Goal: Task Accomplishment & Management: Manage account settings

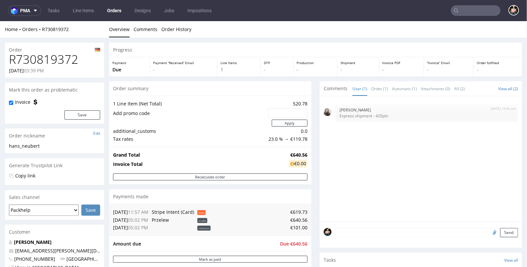
scroll to position [2, 0]
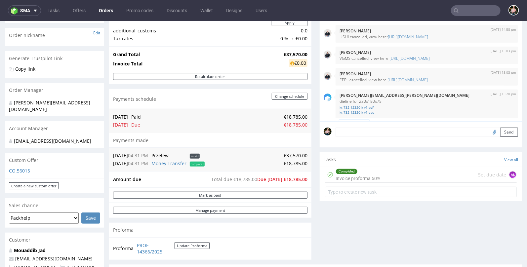
scroll to position [201, 0]
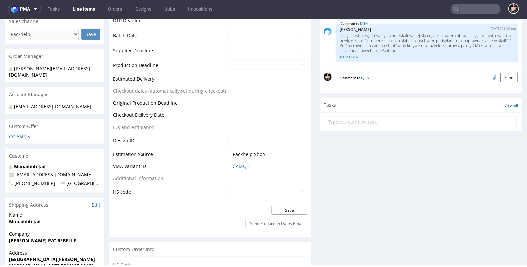
scroll to position [262, 0]
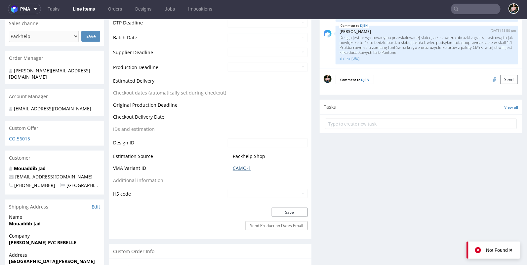
click at [239, 168] on link "CAMQ-1" at bounding box center [242, 168] width 18 height 7
click at [236, 167] on link "CAMQ-1" at bounding box center [242, 168] width 18 height 7
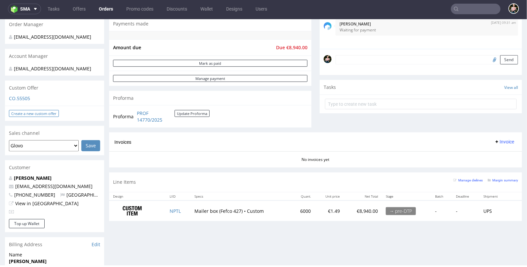
scroll to position [187, 0]
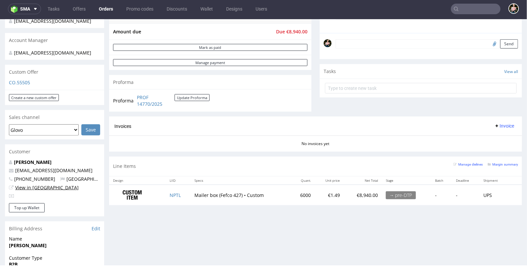
click at [29, 186] on link "View in [GEOGRAPHIC_DATA]" at bounding box center [46, 187] width 63 height 6
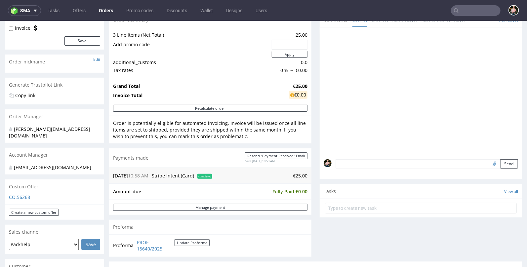
scroll to position [74, 0]
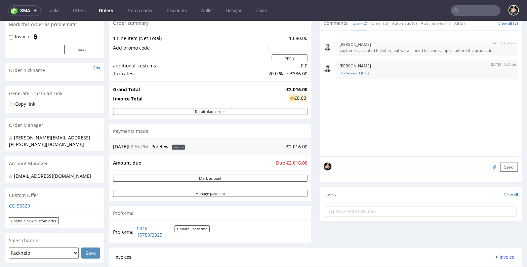
scroll to position [80, 0]
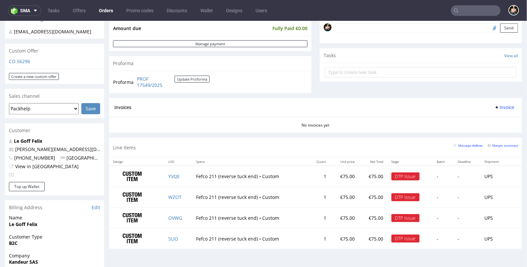
scroll to position [213, 0]
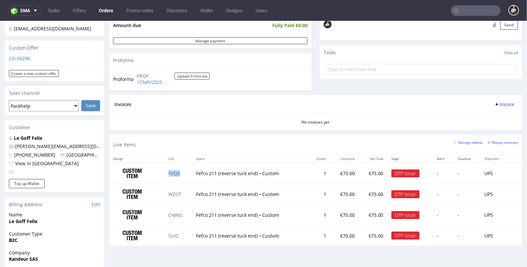
click at [185, 172] on td "YVQE" at bounding box center [179, 173] width 28 height 21
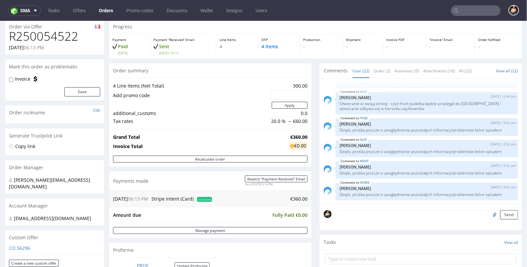
scroll to position [0, 0]
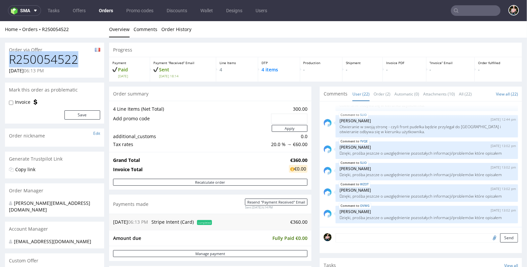
drag, startPoint x: 79, startPoint y: 63, endPoint x: 9, endPoint y: 62, distance: 69.7
click at [9, 62] on h1 "R250054522" at bounding box center [54, 59] width 91 height 13
copy h1 "R250054522"
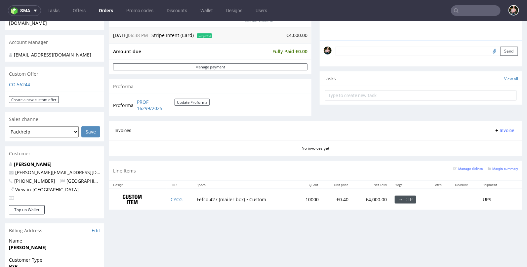
scroll to position [241, 0]
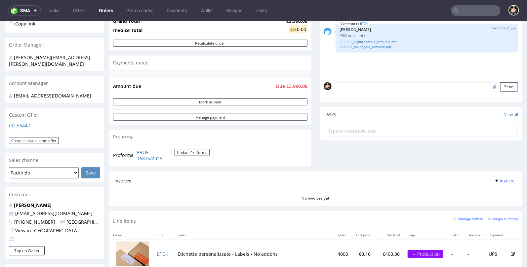
scroll to position [148, 0]
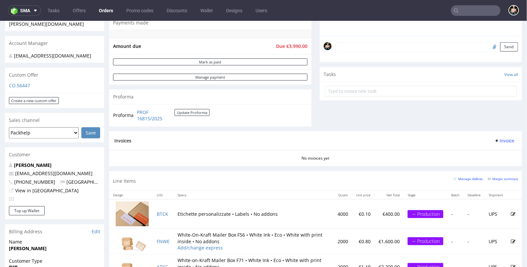
scroll to position [187, 0]
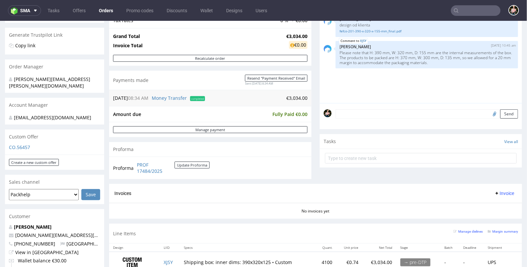
scroll to position [119, 0]
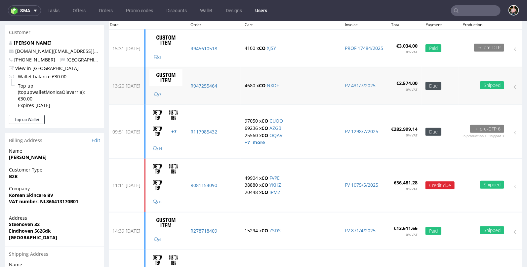
scroll to position [61, 0]
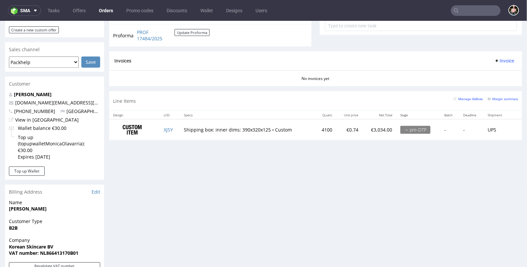
scroll to position [257, 0]
click at [36, 116] on link "View in [GEOGRAPHIC_DATA]" at bounding box center [46, 119] width 63 height 6
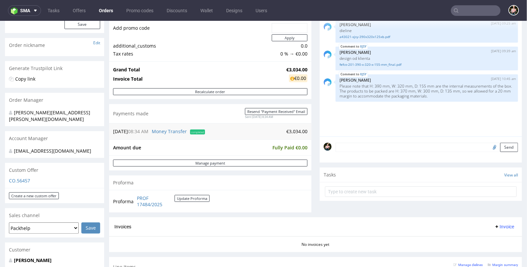
scroll to position [51, 0]
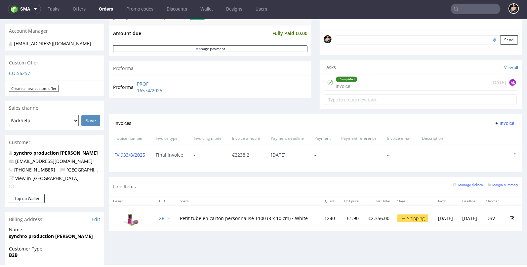
scroll to position [197, 0]
click at [107, 9] on link "Orders" at bounding box center [106, 9] width 22 height 11
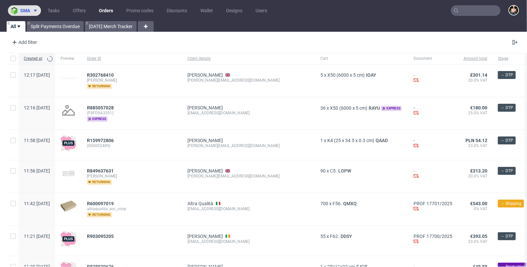
click at [17, 12] on img at bounding box center [15, 11] width 9 height 8
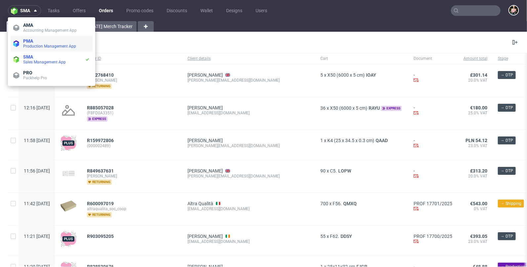
click at [43, 47] on span "Production Management App" at bounding box center [49, 46] width 53 height 5
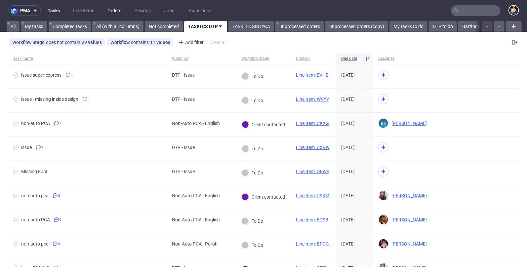
click at [114, 10] on link "Orders" at bounding box center [114, 10] width 22 height 11
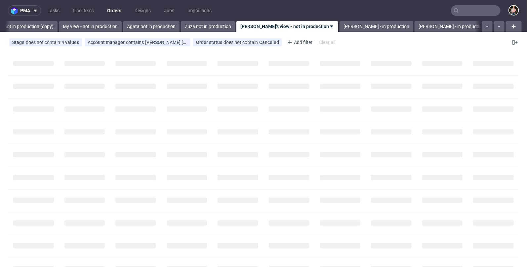
scroll to position [0, 194]
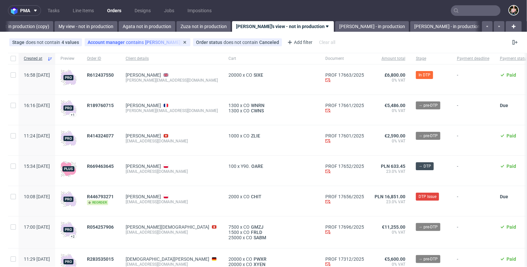
click at [140, 43] on div "Account manager contains Angelina Marć" at bounding box center [138, 42] width 100 height 5
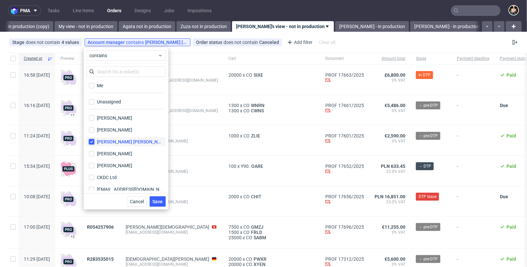
click at [92, 142] on input "Angelina Marć" at bounding box center [91, 141] width 5 height 5
checkbox input "false"
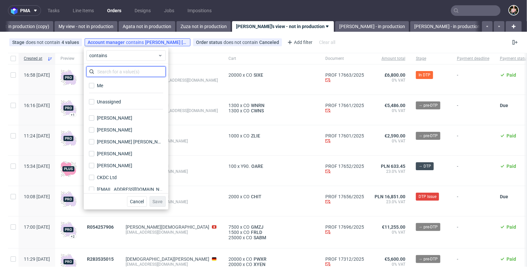
click at [123, 70] on input "text" at bounding box center [125, 71] width 79 height 11
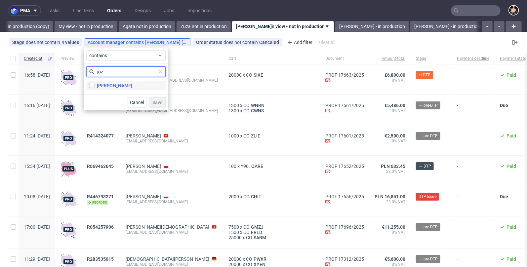
type input "joz"
click at [92, 85] on input "Jozefina Owczarek" at bounding box center [91, 85] width 5 height 5
checkbox input "true"
click at [156, 102] on span "Save" at bounding box center [157, 102] width 10 height 5
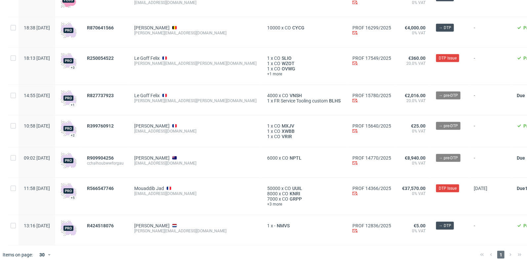
scroll to position [0, 0]
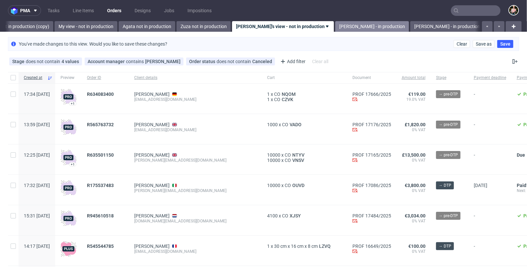
click at [335, 25] on link "Marta - in production" at bounding box center [372, 26] width 74 height 11
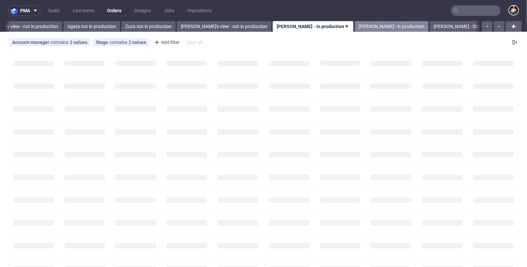
scroll to position [0, 257]
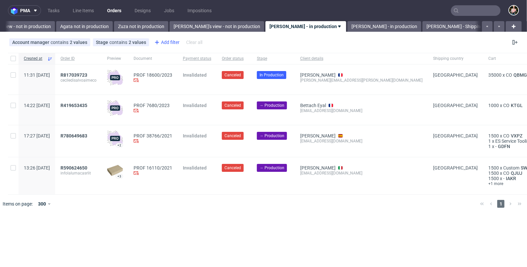
click at [165, 43] on div "Add filter" at bounding box center [166, 42] width 29 height 11
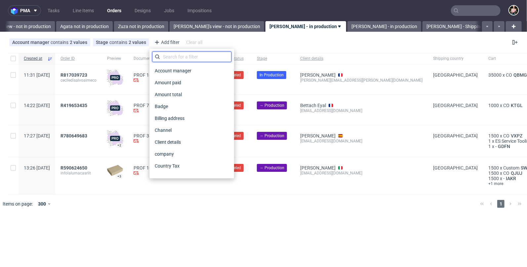
click at [169, 57] on input "text" at bounding box center [191, 57] width 79 height 11
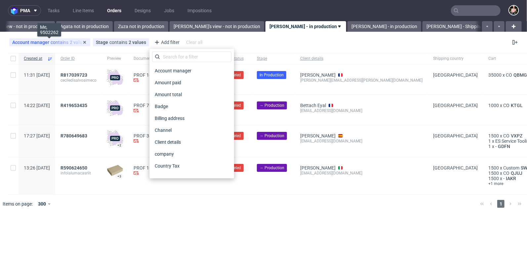
click at [69, 43] on div "Account manager contains 2 values" at bounding box center [49, 42] width 75 height 5
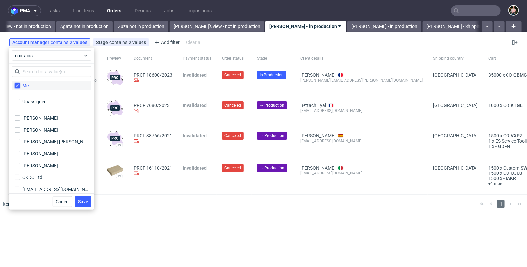
click at [18, 86] on input "Me" at bounding box center [17, 85] width 5 height 5
checkbox input "false"
click at [31, 76] on input "text" at bounding box center [51, 71] width 79 height 11
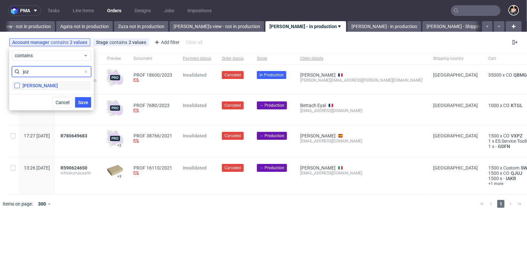
type input "joz"
click at [18, 83] on input "Jozefina Owczarek" at bounding box center [17, 85] width 5 height 5
checkbox input "true"
click at [80, 101] on span "Save" at bounding box center [83, 102] width 10 height 5
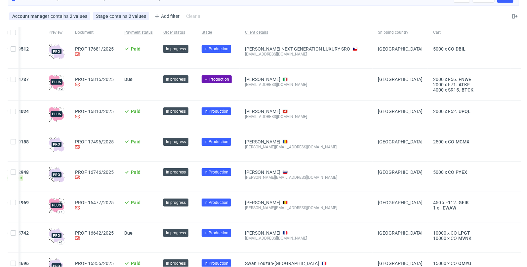
scroll to position [0, 0]
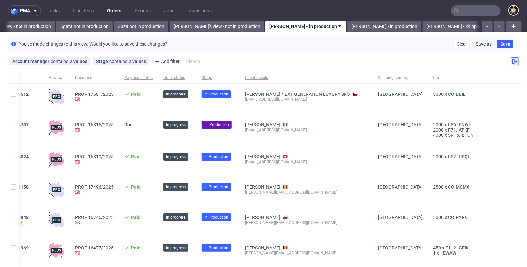
click at [511, 57] on button at bounding box center [515, 61] width 8 height 8
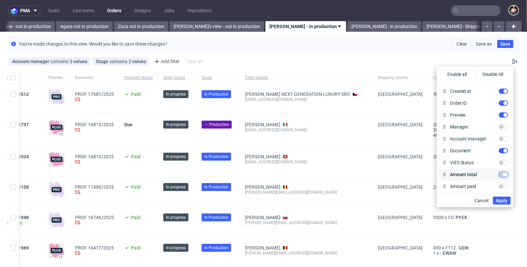
click at [501, 172] on input "Amount total" at bounding box center [503, 174] width 9 height 5
checkbox input "true"
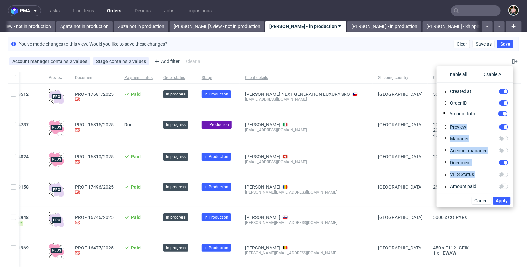
drag, startPoint x: 444, startPoint y: 174, endPoint x: 443, endPoint y: 113, distance: 60.8
click at [443, 113] on div "Created at Order ID Preview Manager Account manager Document VIES Status Amount…" at bounding box center [474, 222] width 71 height 274
click at [502, 201] on span "Apply" at bounding box center [502, 200] width 12 height 5
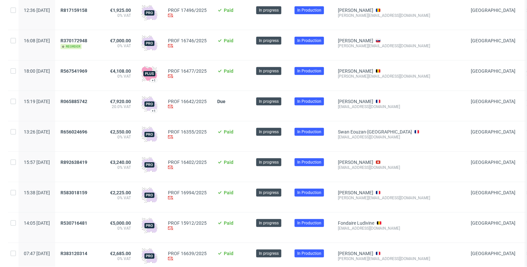
scroll to position [176, 0]
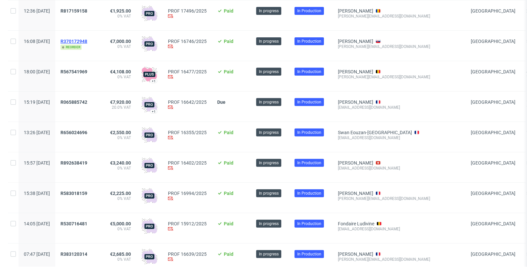
click at [87, 40] on span "R370172948" at bounding box center [73, 41] width 27 height 5
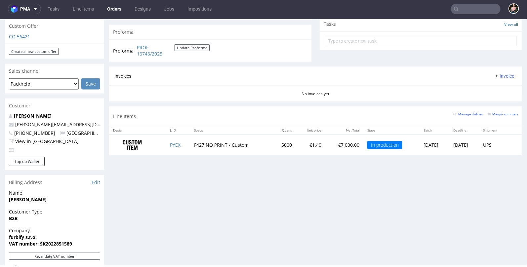
scroll to position [234, 0]
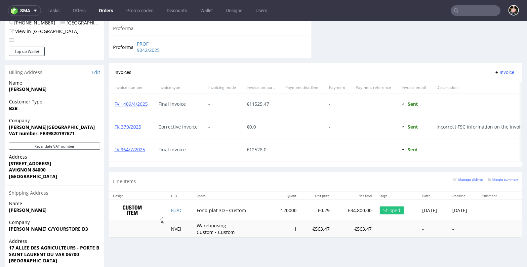
scroll to position [331, 0]
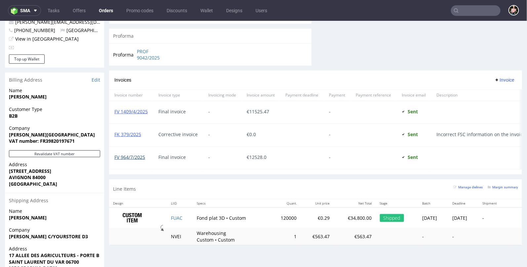
click at [132, 154] on link "FV 964/7/2025" at bounding box center [129, 157] width 31 height 6
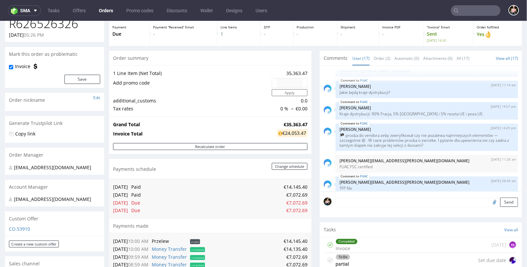
scroll to position [362, 0]
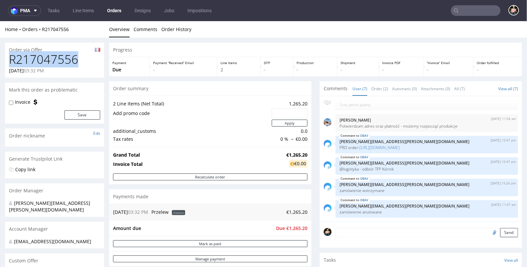
drag, startPoint x: 80, startPoint y: 61, endPoint x: 9, endPoint y: 61, distance: 70.7
click at [9, 61] on h1 "R217047556" at bounding box center [54, 59] width 91 height 13
copy h1 "R217047556"
click at [88, 66] on div "R217047556 [DATE] 03:32 PM" at bounding box center [54, 65] width 99 height 25
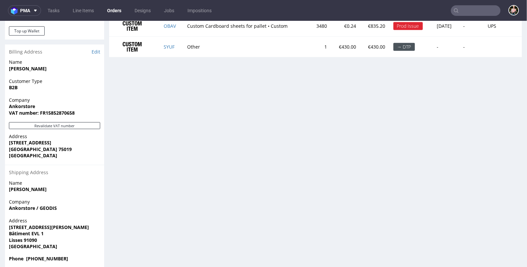
scroll to position [392, 0]
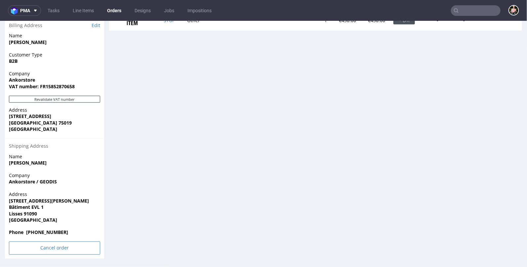
click at [41, 249] on input "Cancel order" at bounding box center [54, 247] width 91 height 13
click at [40, 230] on icon at bounding box center [41, 229] width 4 height 5
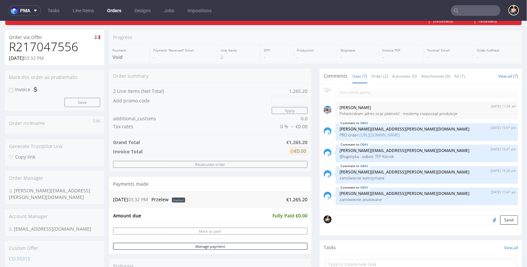
scroll to position [0, 0]
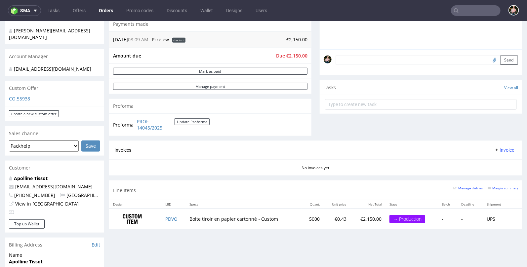
scroll to position [179, 0]
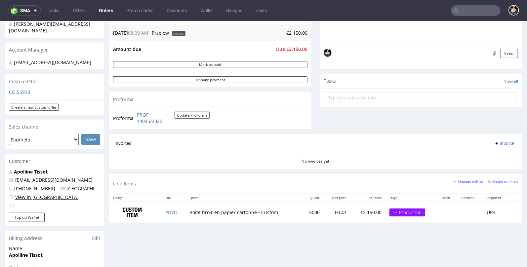
click at [36, 196] on link "View in [GEOGRAPHIC_DATA]" at bounding box center [46, 197] width 63 height 6
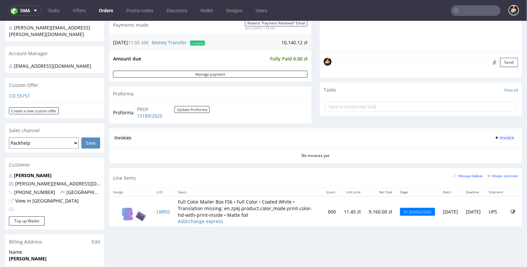
scroll to position [174, 0]
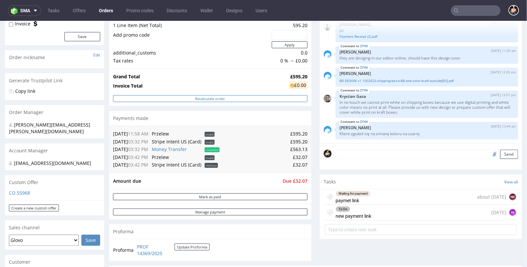
scroll to position [43, 0]
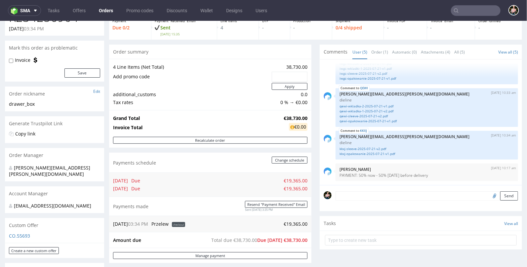
scroll to position [33, 0]
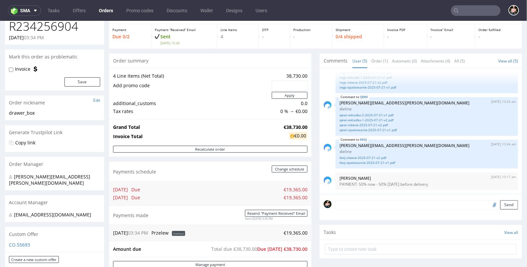
click at [347, 204] on form "Send" at bounding box center [426, 205] width 182 height 10
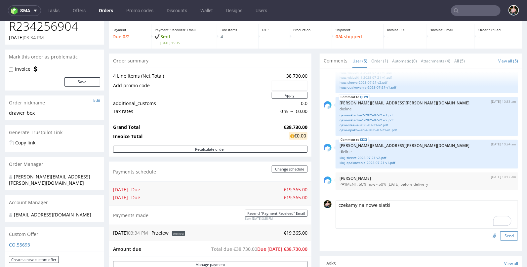
type textarea "czekamy na nowe siatki"
click at [500, 233] on button "Send" at bounding box center [509, 235] width 18 height 9
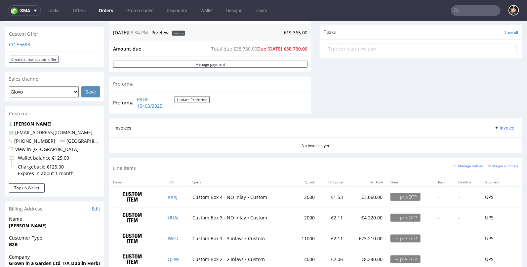
scroll to position [258, 0]
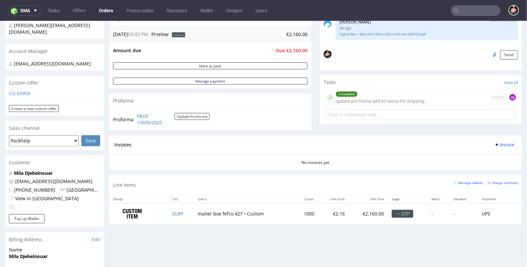
scroll to position [186, 0]
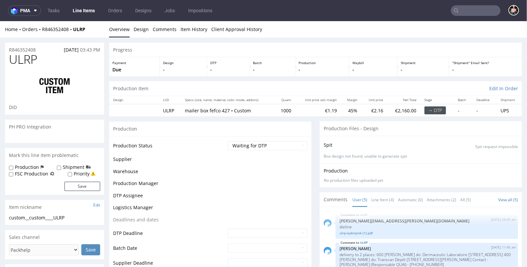
scroll to position [12, 0]
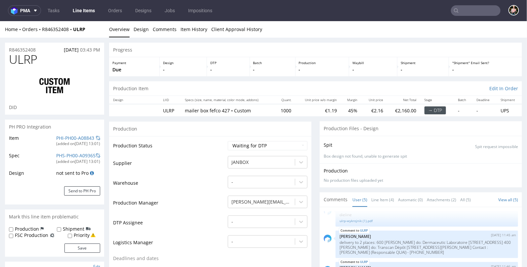
select select "in_progress"
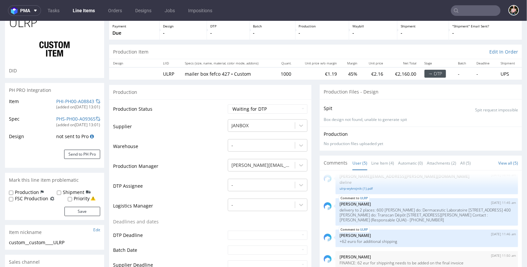
scroll to position [0, 0]
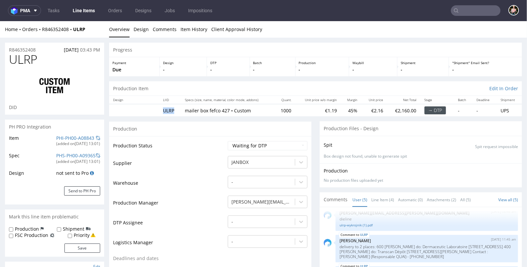
drag, startPoint x: 173, startPoint y: 111, endPoint x: 158, endPoint y: 111, distance: 15.5
click at [159, 111] on td "ULRP" at bounding box center [170, 110] width 22 height 12
copy td "ULRP"
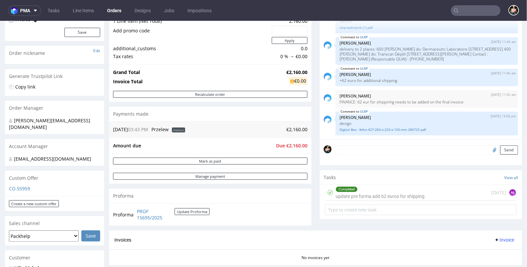
scroll to position [84, 0]
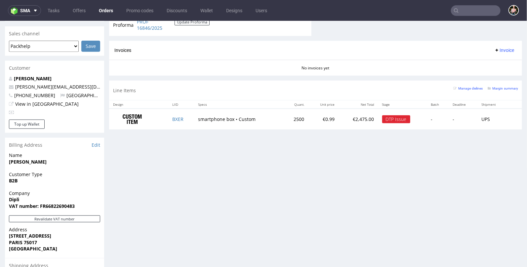
scroll to position [273, 0]
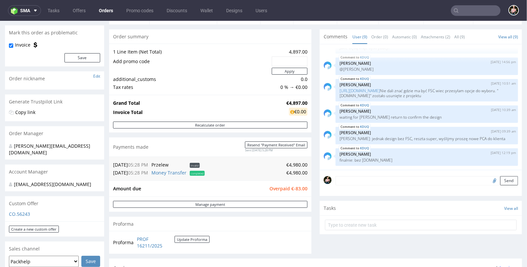
scroll to position [28, 0]
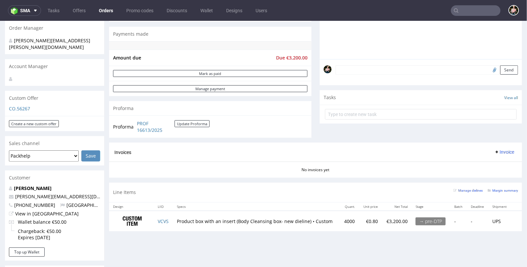
scroll to position [163, 0]
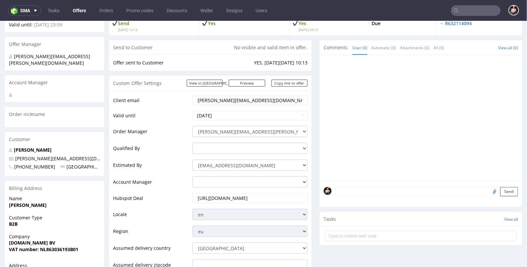
scroll to position [87, 0]
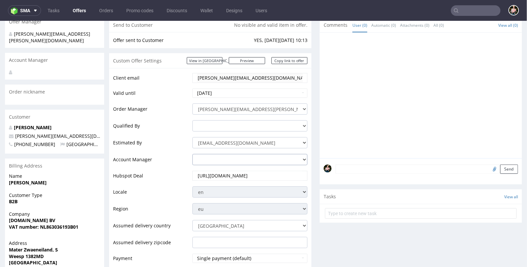
click at [203, 159] on select "[PERSON_NAME][EMAIL_ADDRESS][DOMAIN_NAME] [PERSON_NAME][DOMAIN_NAME][EMAIL_ADDR…" at bounding box center [249, 159] width 115 height 11
select select "20839025"
click at [192, 154] on select "[PERSON_NAME][EMAIL_ADDRESS][DOMAIN_NAME] [PERSON_NAME][DOMAIN_NAME][EMAIL_ADDR…" at bounding box center [249, 159] width 115 height 11
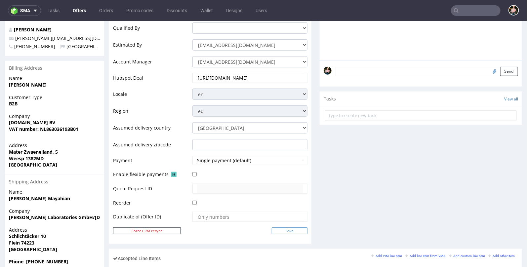
click at [283, 230] on input "Save" at bounding box center [290, 230] width 36 height 7
type input "In progress..."
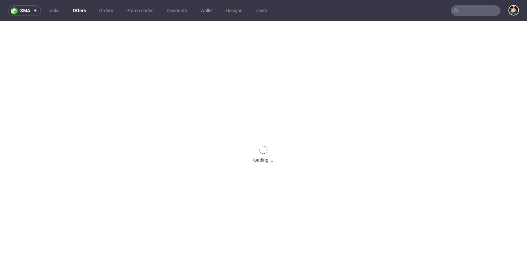
scroll to position [0, 0]
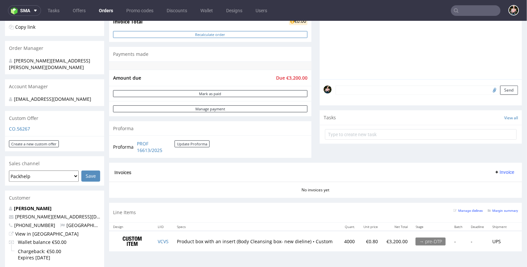
scroll to position [148, 0]
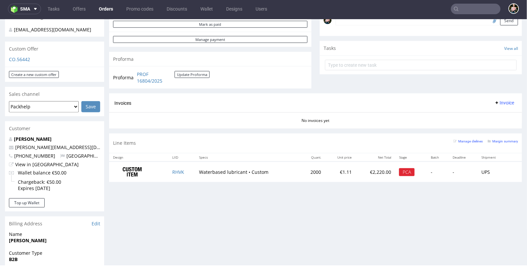
scroll to position [159, 0]
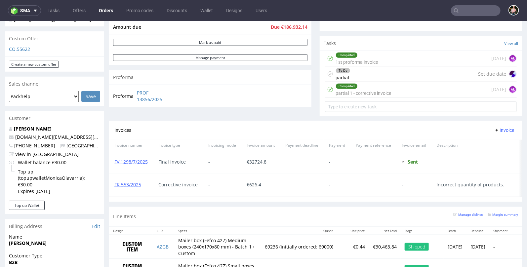
scroll to position [233, 0]
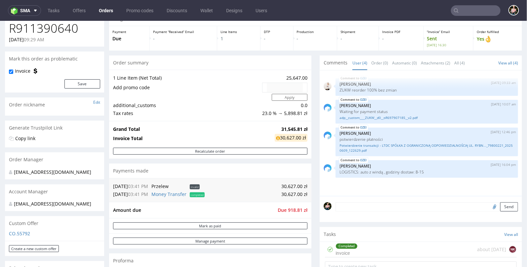
scroll to position [32, 0]
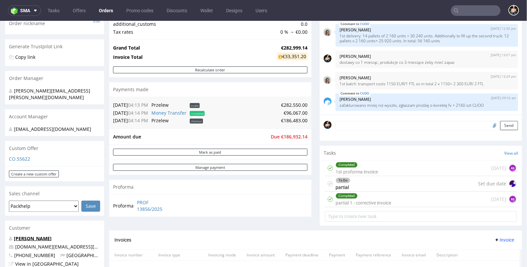
scroll to position [177, 0]
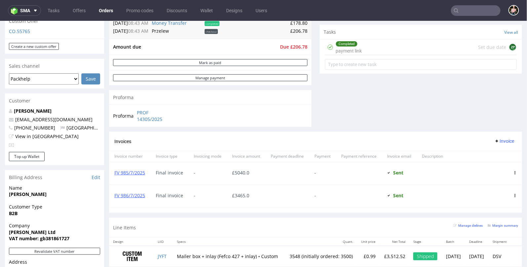
scroll to position [233, 0]
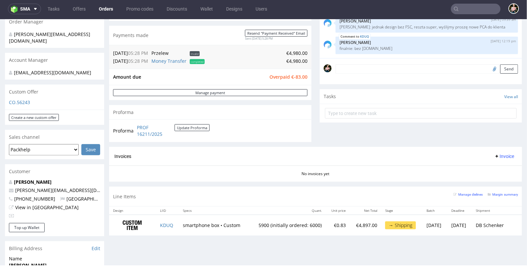
scroll to position [163, 0]
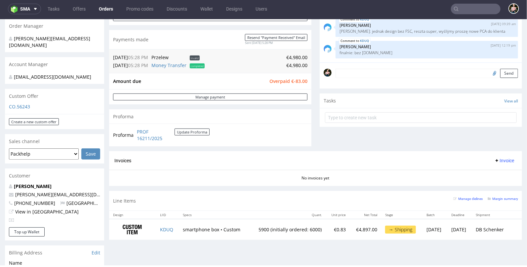
click at [471, 11] on input "text" at bounding box center [476, 9] width 50 height 11
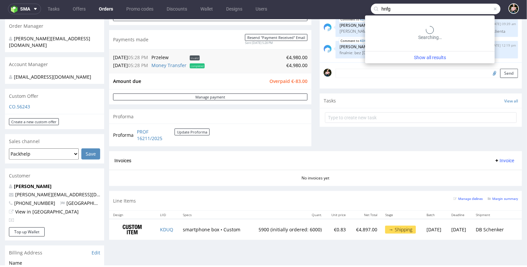
type input "hnfg"
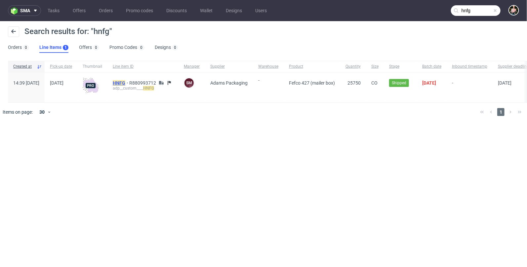
click at [125, 83] on mark "HNFG" at bounding box center [119, 82] width 13 height 5
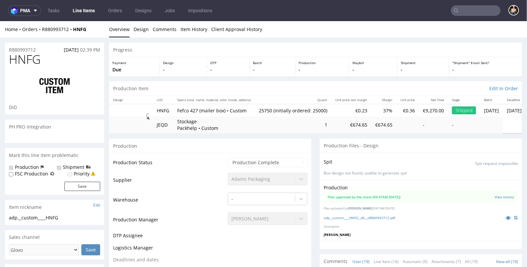
scroll to position [439, 0]
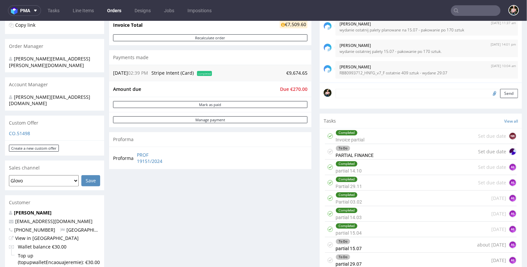
scroll to position [147, 0]
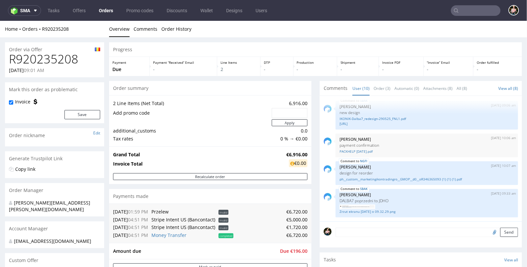
scroll to position [55, 0]
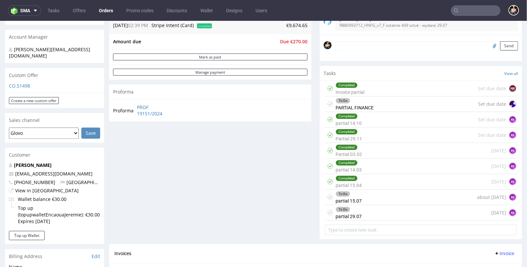
scroll to position [186, 0]
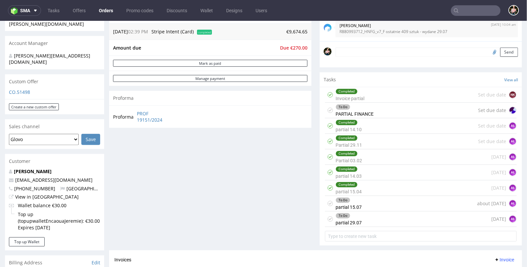
click at [409, 203] on div "To Do partial 15.07 about [DATE] AŁ" at bounding box center [421, 204] width 192 height 16
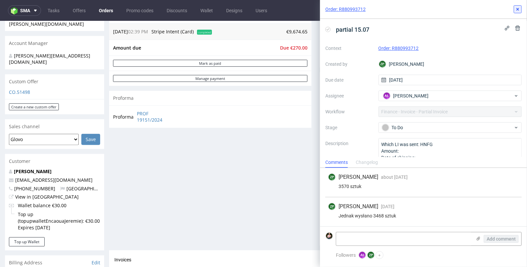
click at [517, 9] on use at bounding box center [517, 9] width 3 height 3
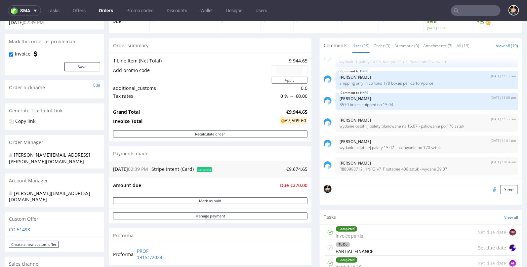
scroll to position [48, 0]
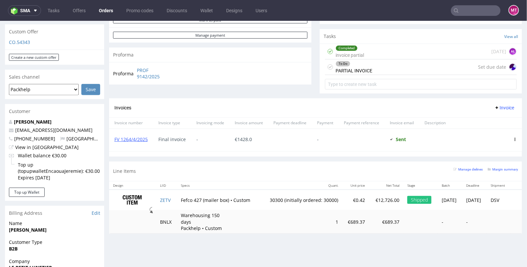
scroll to position [229, 0]
drag, startPoint x: 260, startPoint y: 138, endPoint x: 237, endPoint y: 138, distance: 23.1
click at [237, 138] on span "€ 1428.0" at bounding box center [249, 139] width 28 height 5
copy span "1428.0"
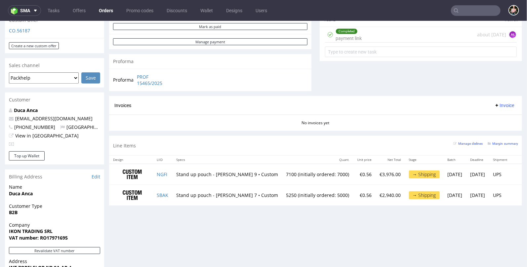
scroll to position [176, 0]
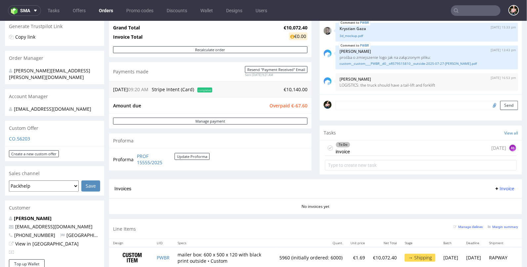
scroll to position [132, 0]
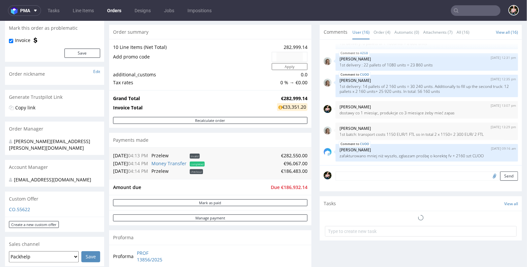
scroll to position [88, 0]
